Goal: Transaction & Acquisition: Purchase product/service

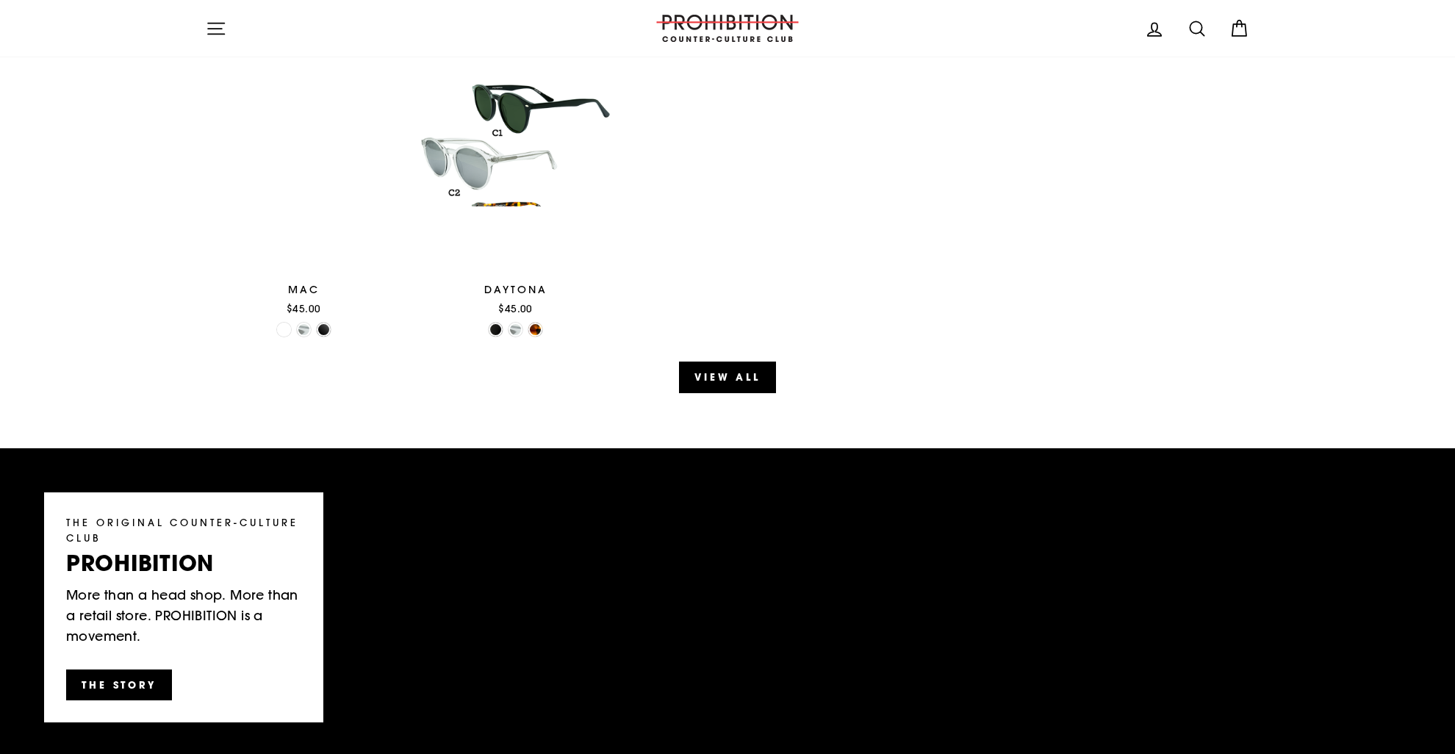
scroll to position [1764, 0]
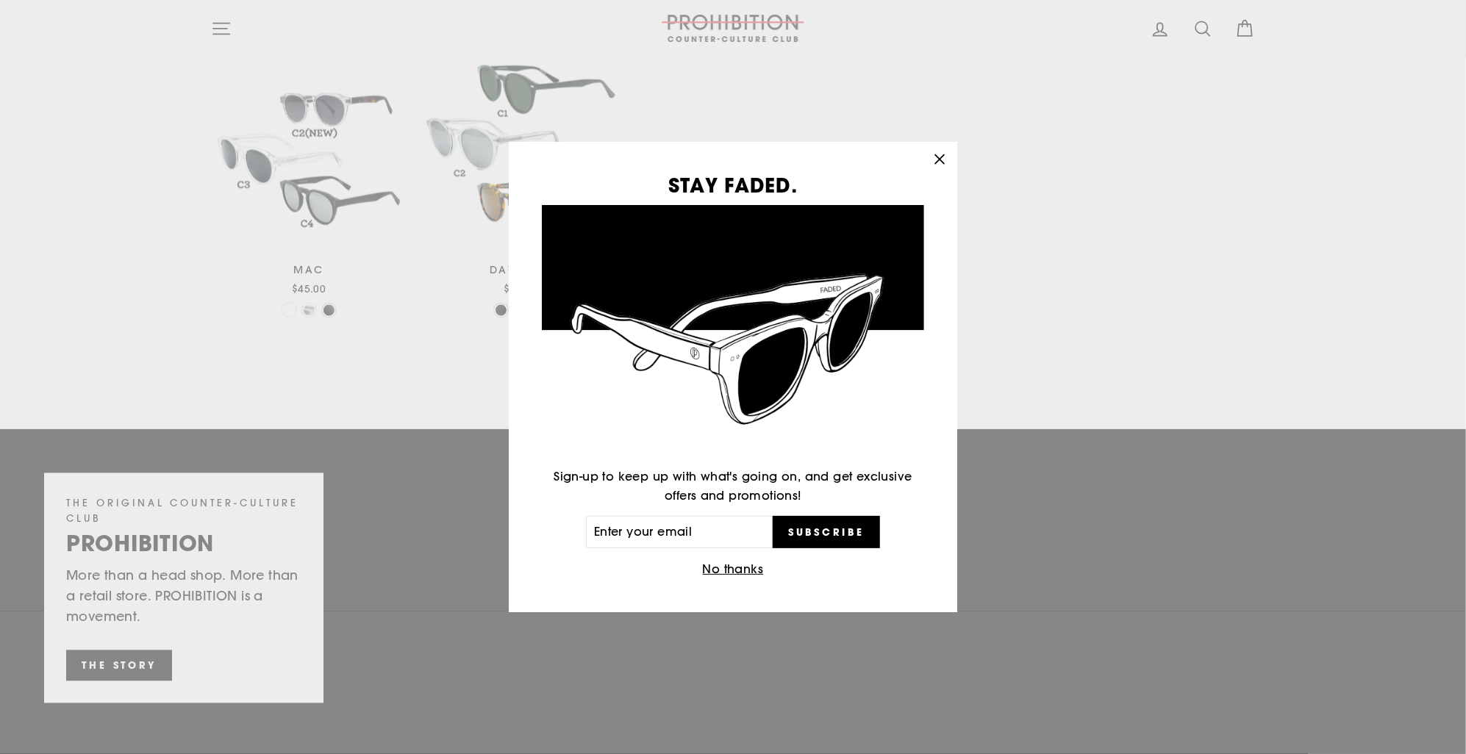
drag, startPoint x: 892, startPoint y: 545, endPoint x: 853, endPoint y: 199, distance: 347.6
click at [943, 162] on icon "button" at bounding box center [939, 158] width 9 height 9
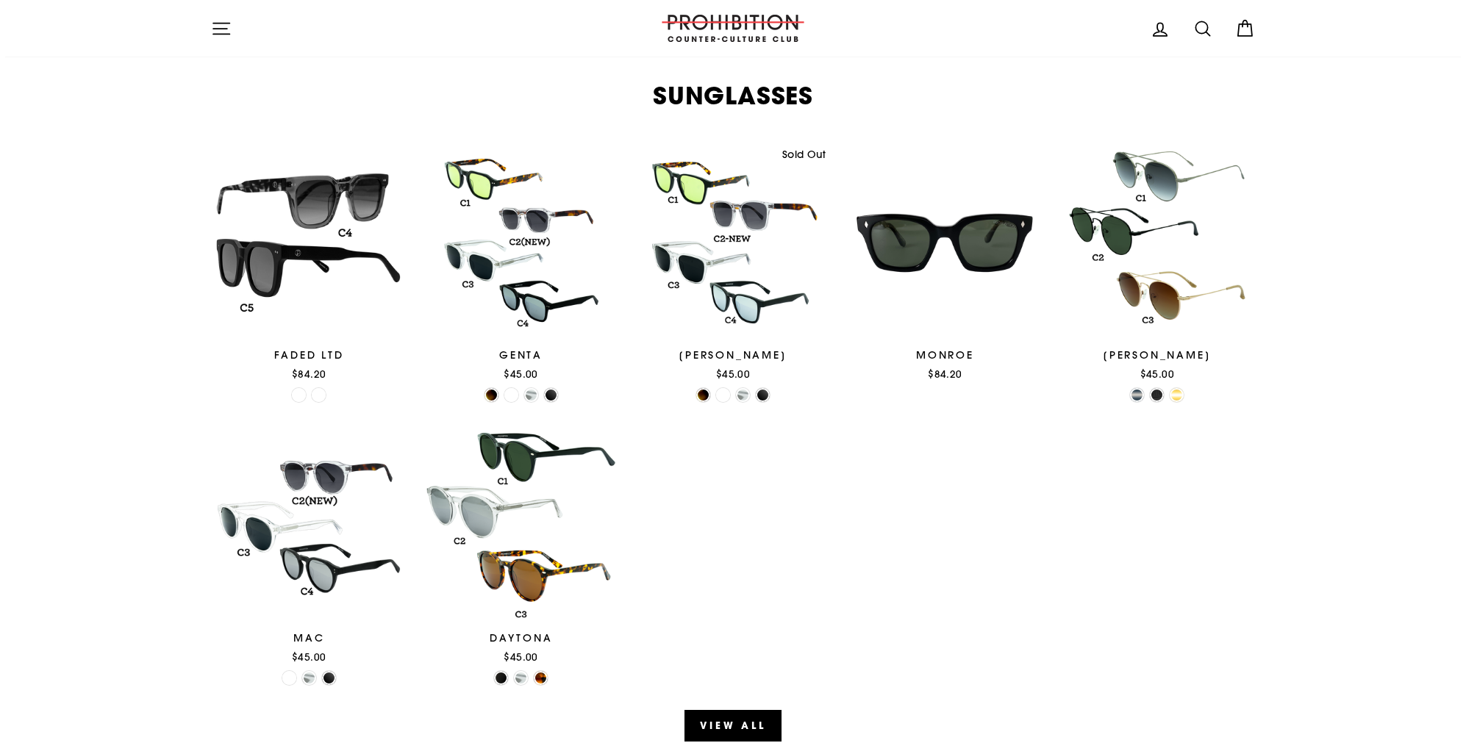
scroll to position [1029, 0]
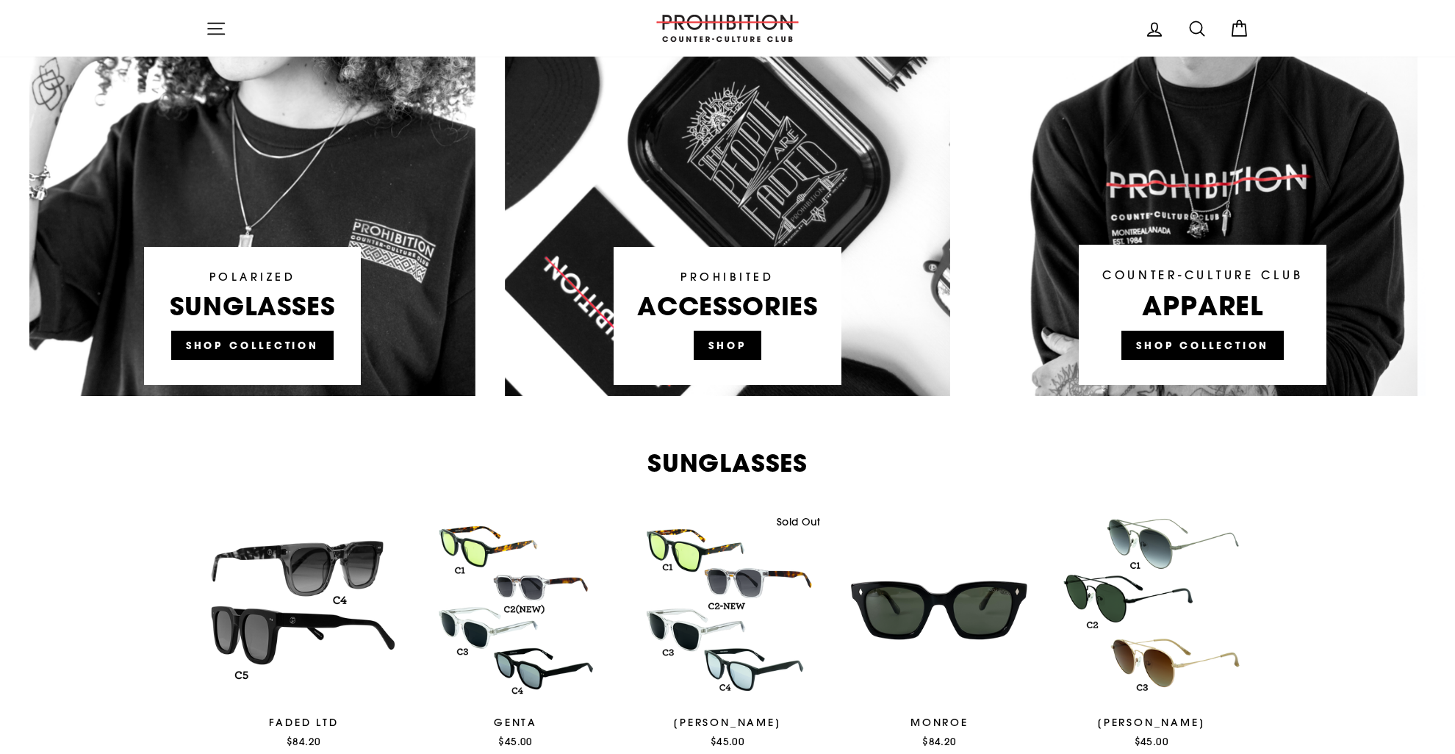
click at [229, 19] on button "Site navigation" at bounding box center [216, 28] width 38 height 32
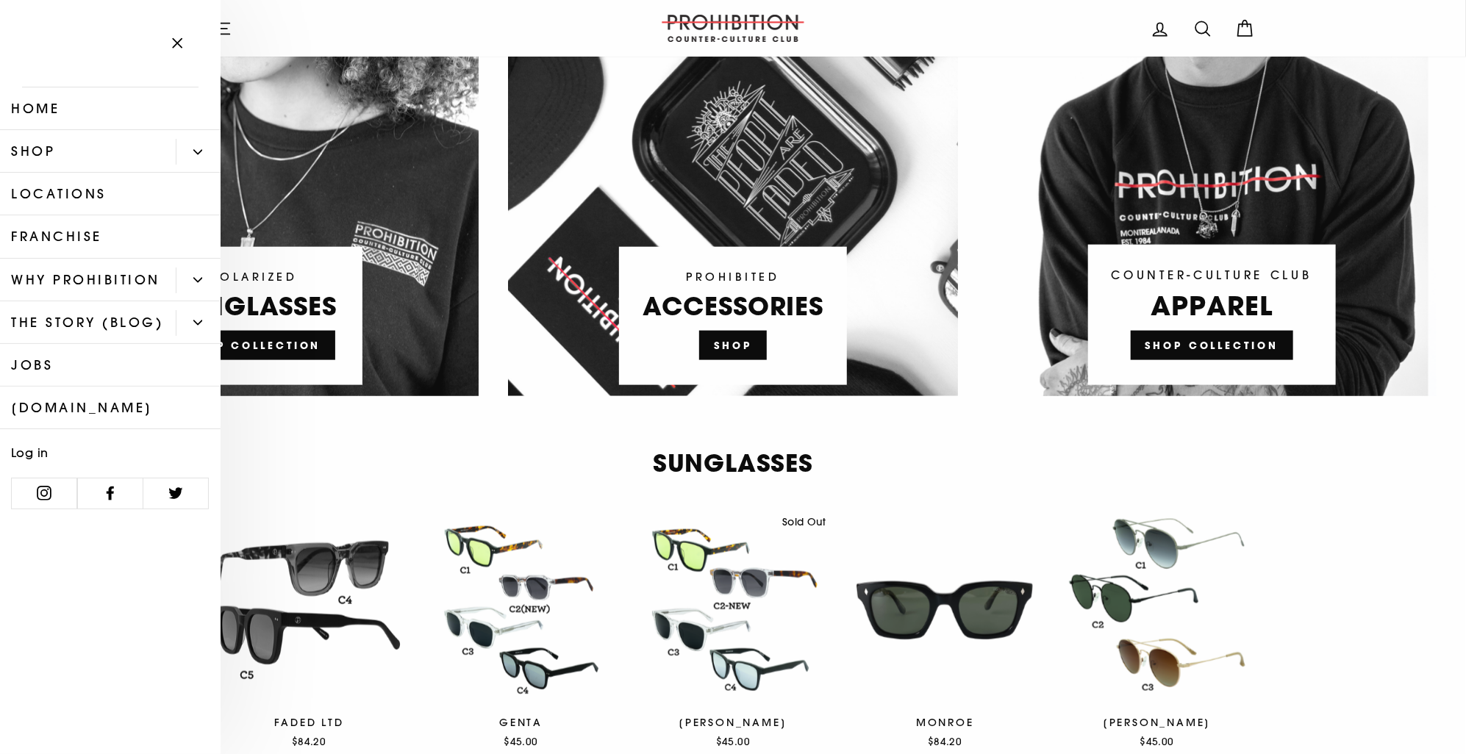
click at [112, 140] on link "Shop" at bounding box center [88, 151] width 176 height 43
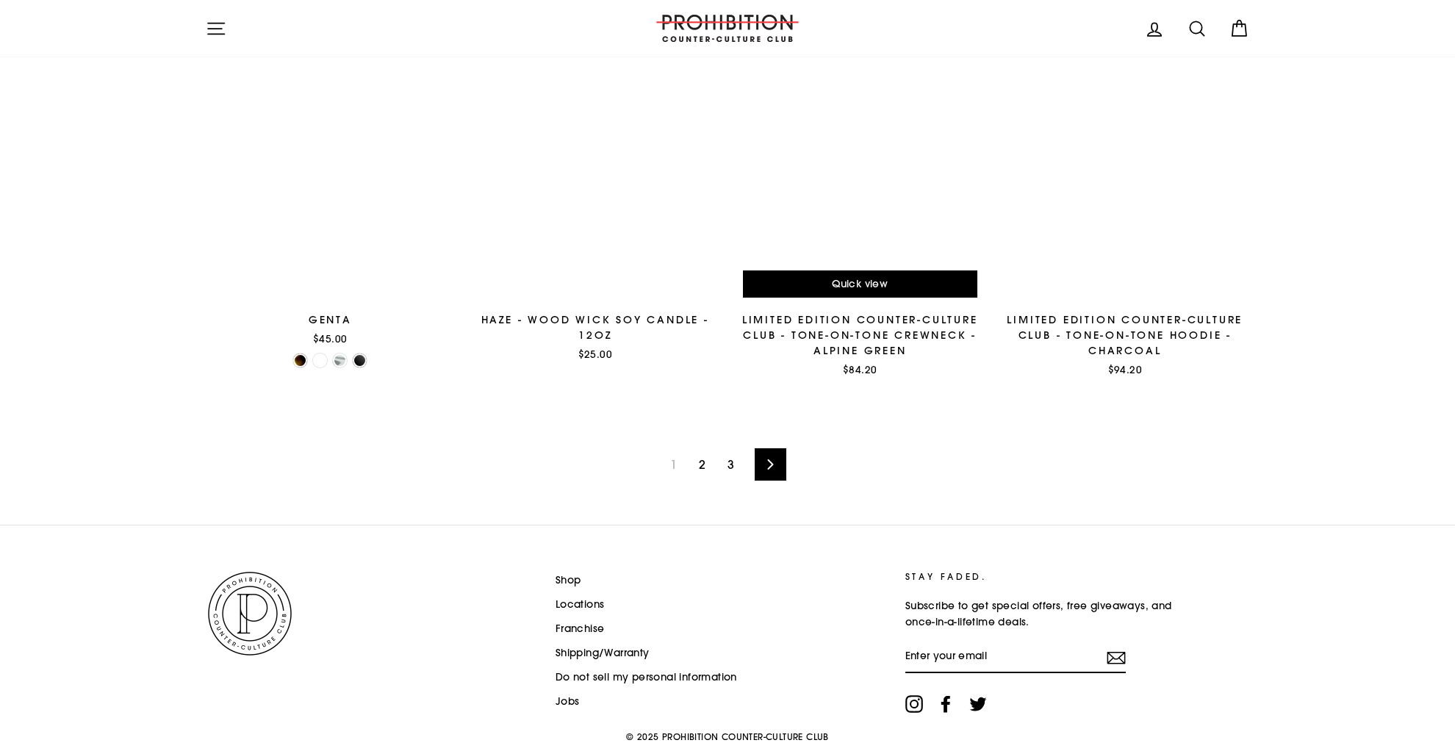
scroll to position [2276, 0]
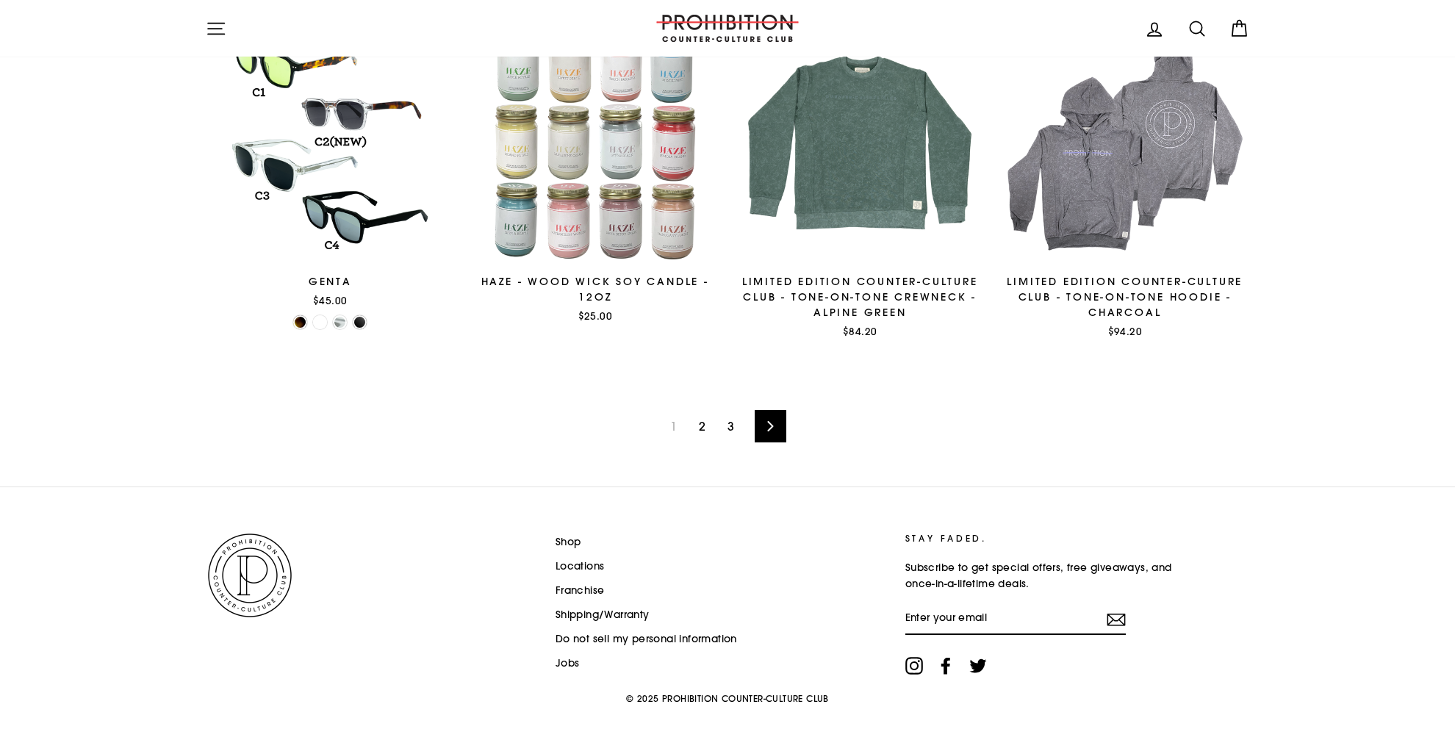
click at [764, 417] on link "Next" at bounding box center [771, 426] width 32 height 32
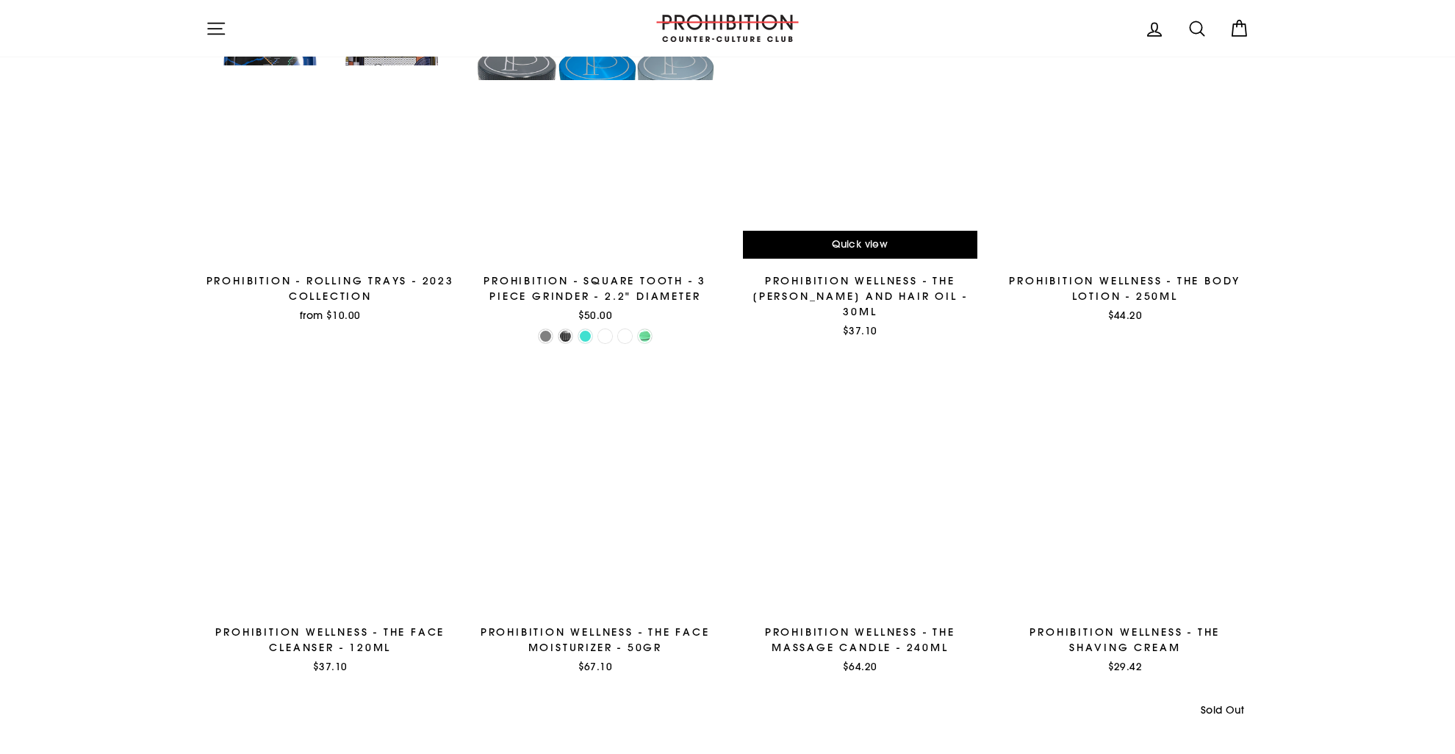
scroll to position [955, 0]
